Goal: Task Accomplishment & Management: Manage account settings

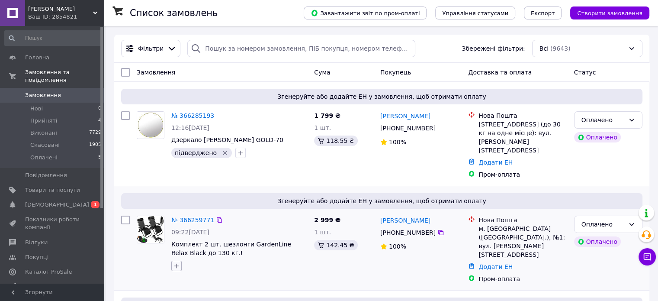
click at [173, 262] on icon "button" at bounding box center [176, 265] width 7 height 7
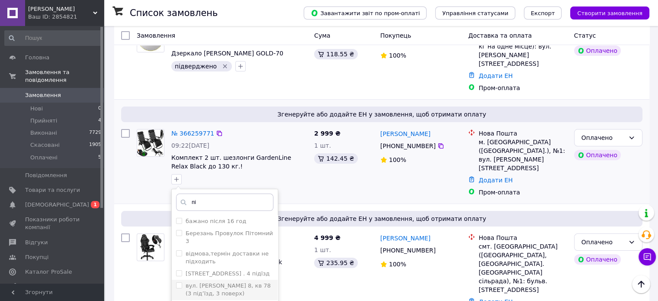
scroll to position [43, 0]
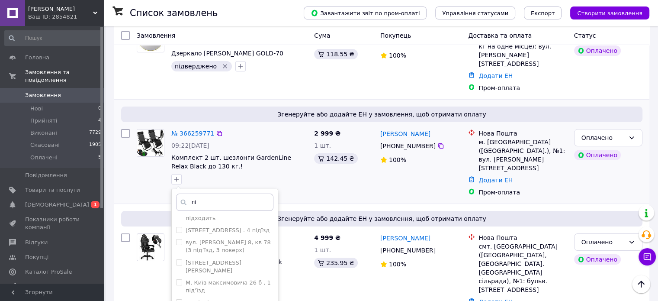
type input "пі"
checkbox input "true"
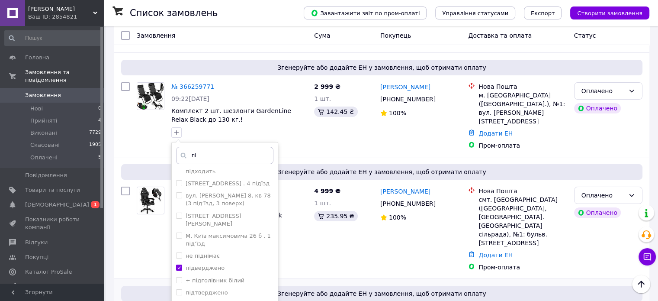
scroll to position [173, 0]
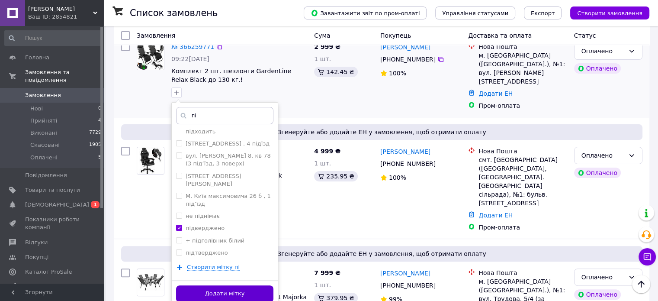
click at [244, 285] on button "Додати мітку" at bounding box center [224, 293] width 97 height 17
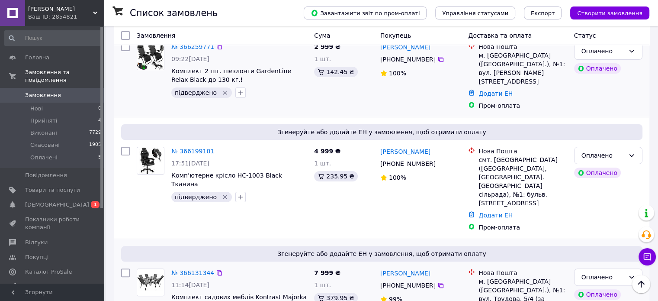
scroll to position [0, 0]
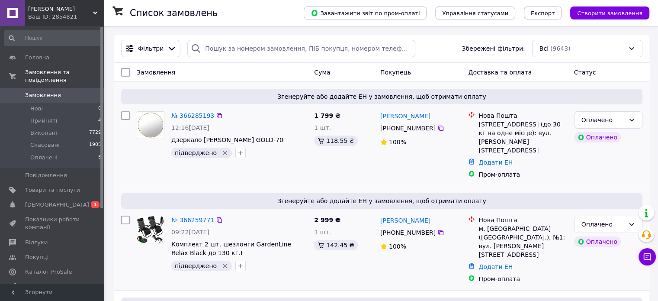
drag, startPoint x: 607, startPoint y: 161, endPoint x: 587, endPoint y: 149, distance: 23.4
click at [607, 161] on div "Оплачено Оплачено" at bounding box center [608, 145] width 75 height 74
click at [50, 186] on span "Товари та послуги" at bounding box center [52, 190] width 55 height 8
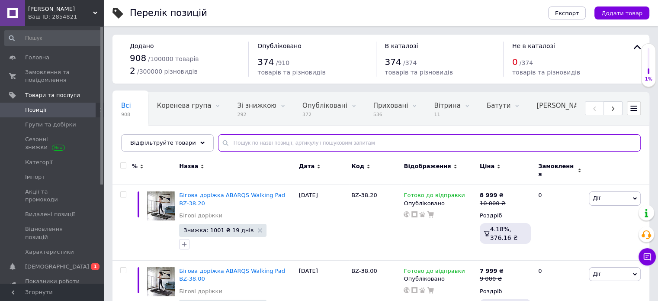
click at [295, 148] on input "text" at bounding box center [429, 142] width 423 height 17
paste input "Hero 7.0 White"
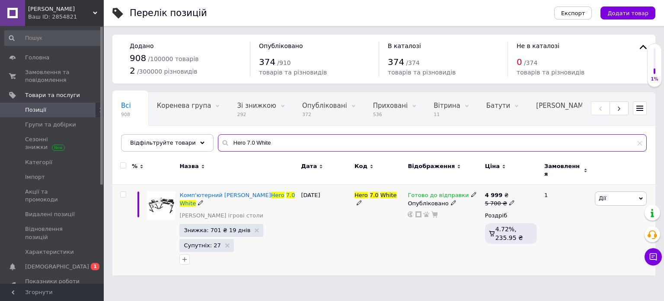
type input "Hero 7.0 White"
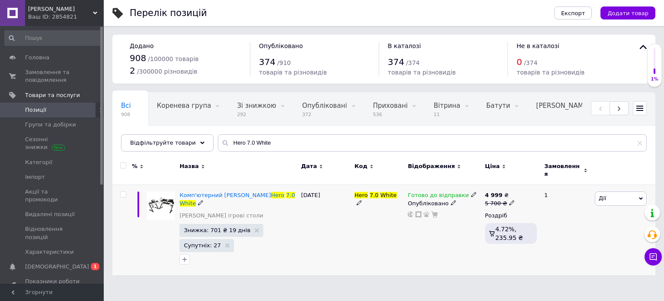
click at [471, 192] on icon at bounding box center [473, 194] width 5 height 5
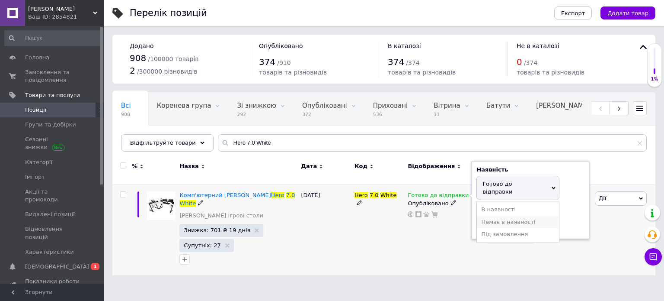
click at [499, 216] on li "Немає в наявності" at bounding box center [518, 222] width 82 height 12
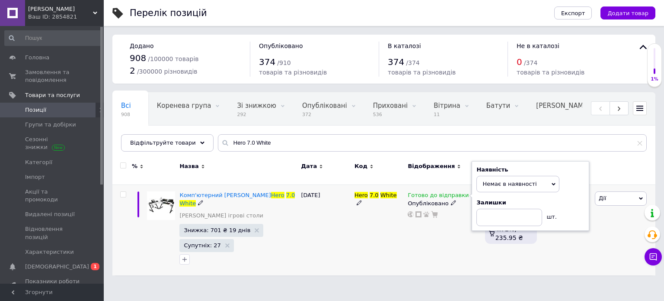
click at [445, 199] on div "Опубліковано" at bounding box center [444, 203] width 73 height 8
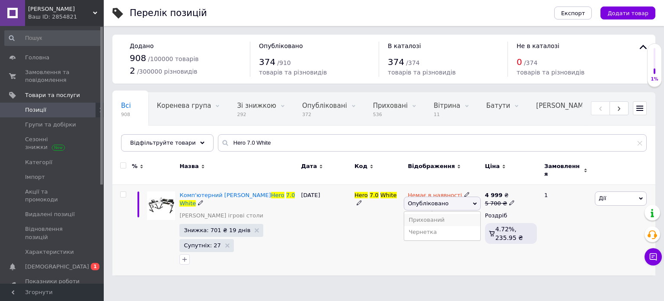
click at [449, 214] on li "Прихований" at bounding box center [442, 220] width 76 height 12
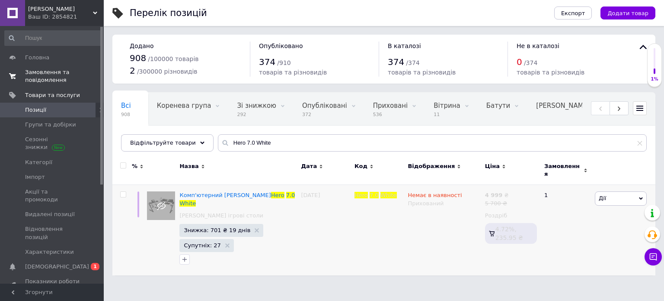
click at [54, 74] on span "Замовлення та повідомлення" at bounding box center [52, 76] width 55 height 16
